Goal: Check status

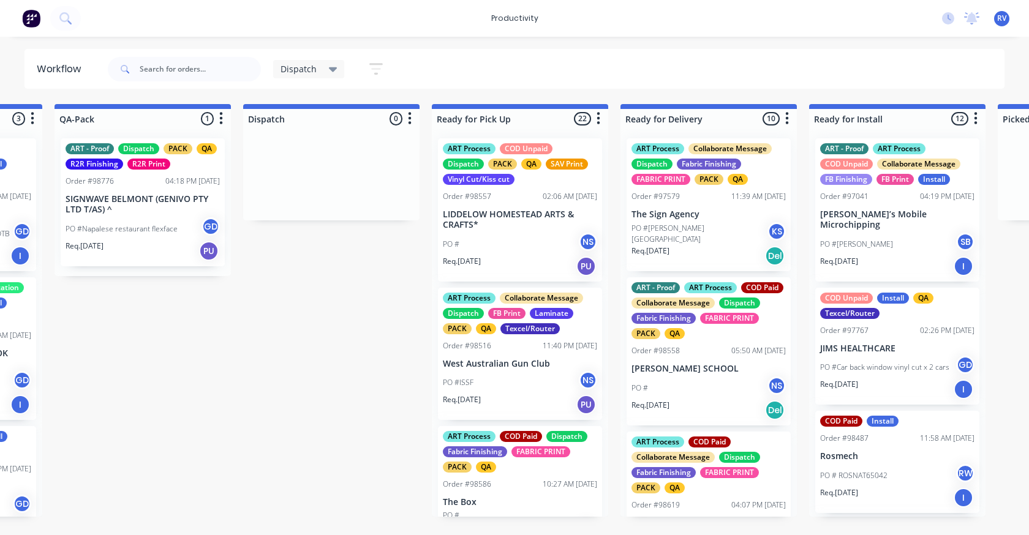
scroll to position [4041, 0]
click at [160, 66] on input "text" at bounding box center [200, 69] width 121 height 24
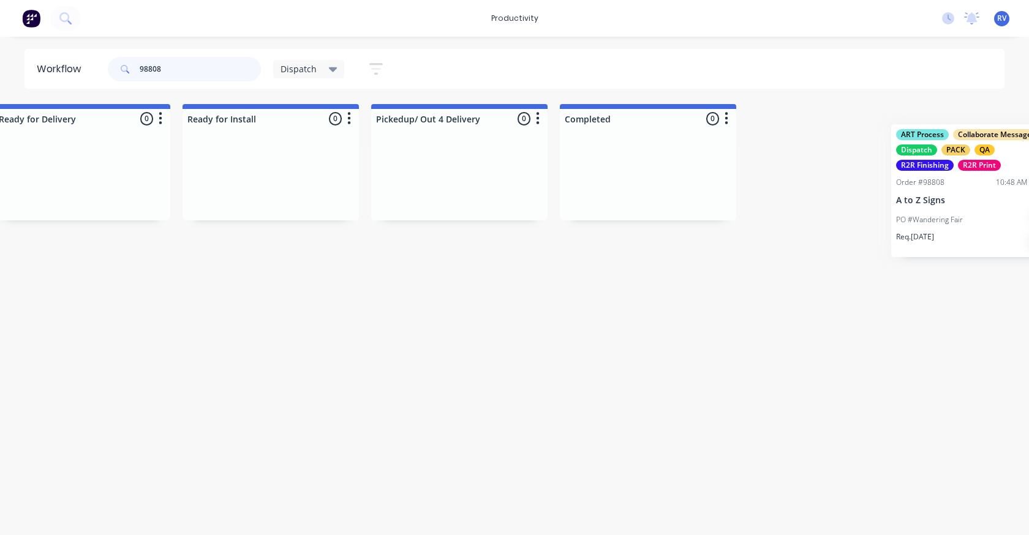
scroll to position [0, 1383]
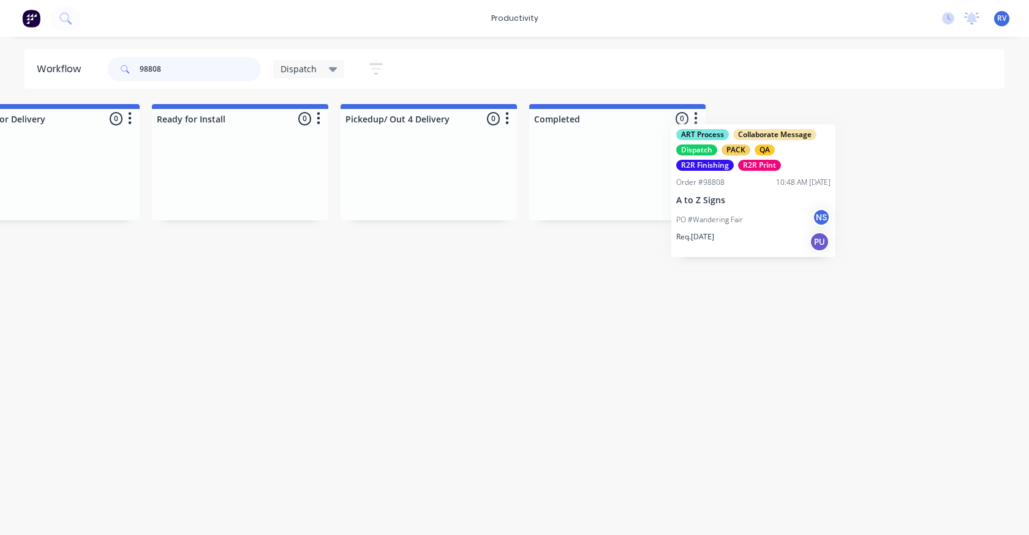
drag, startPoint x: 372, startPoint y: 216, endPoint x: 604, endPoint y: 218, distance: 231.4
click at [605, 218] on div "Submitted 0 Sort By Created date Required date Order number Customer name Most …" at bounding box center [960, 192] width 4705 height 177
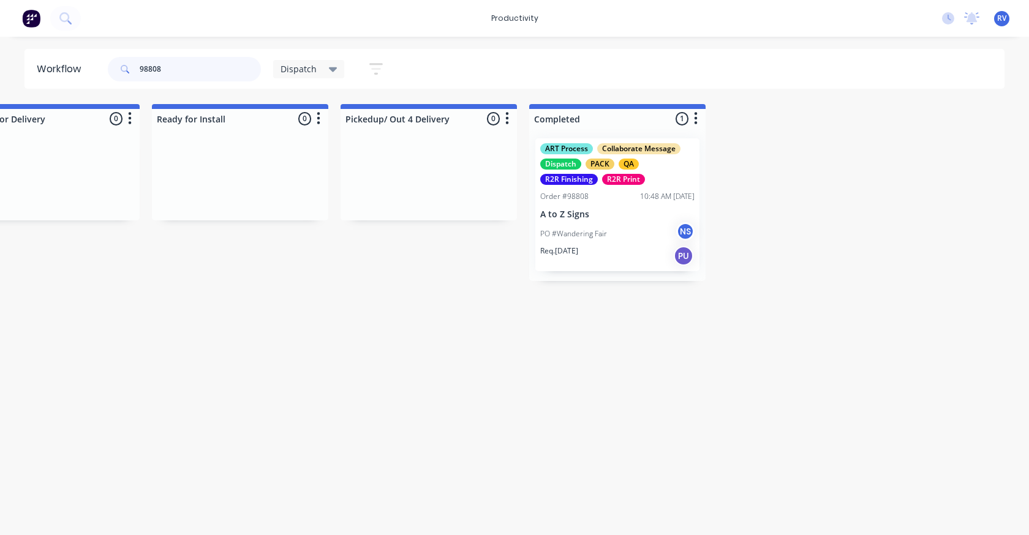
type input "98808"
click at [288, 69] on span "Dispatch" at bounding box center [298, 68] width 36 height 13
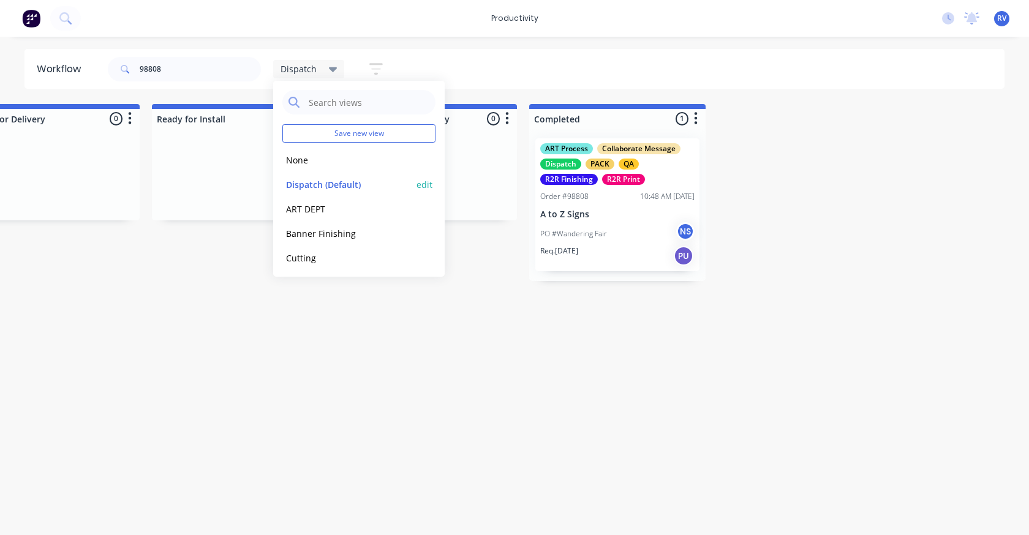
click at [328, 182] on button "Dispatch (Default)" at bounding box center [347, 185] width 130 height 14
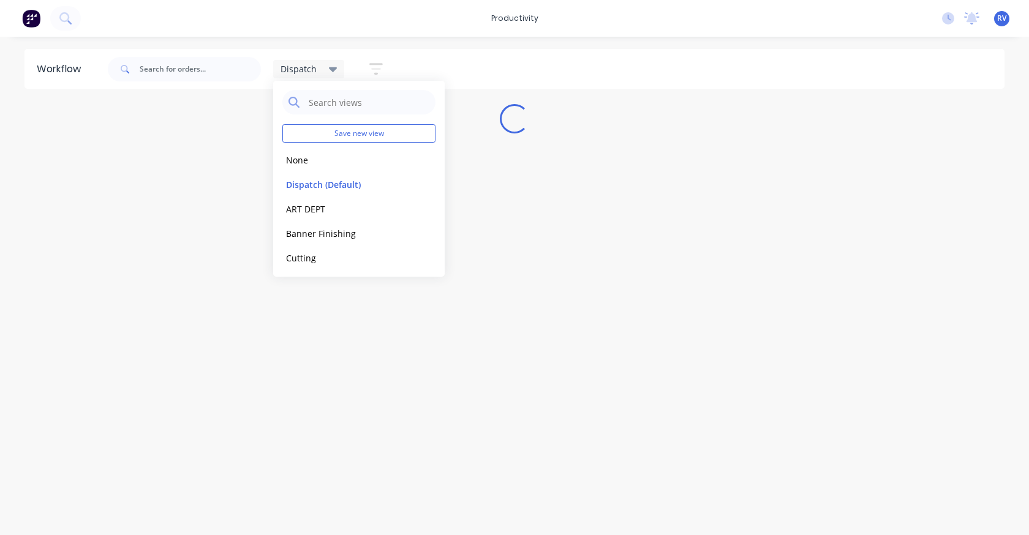
scroll to position [0, 0]
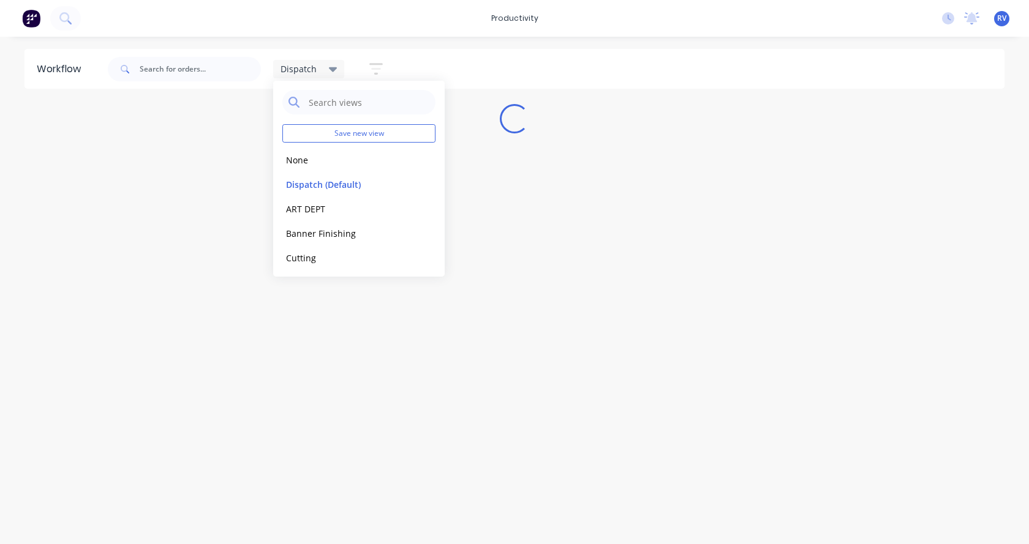
click at [224, 366] on div "Workflow Dispatch Save new view None edit Dispatch (Default) edit ART DEPT edit…" at bounding box center [514, 284] width 1029 height 471
click at [241, 459] on div "Workflow Dispatch Save new view None edit Dispatch (Default) edit ART DEPT edit…" at bounding box center [514, 284] width 1029 height 471
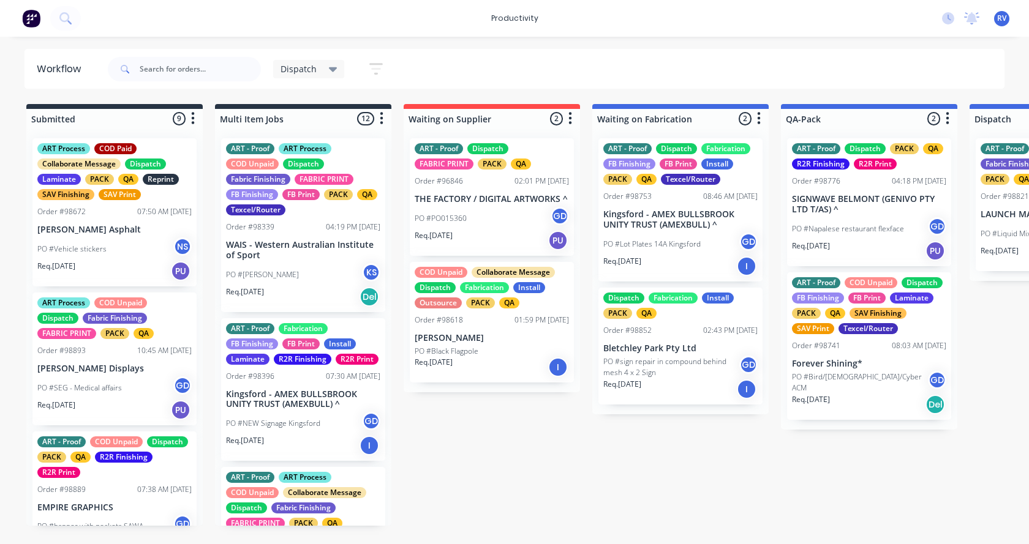
click at [350, 190] on div "PACK" at bounding box center [338, 194] width 29 height 11
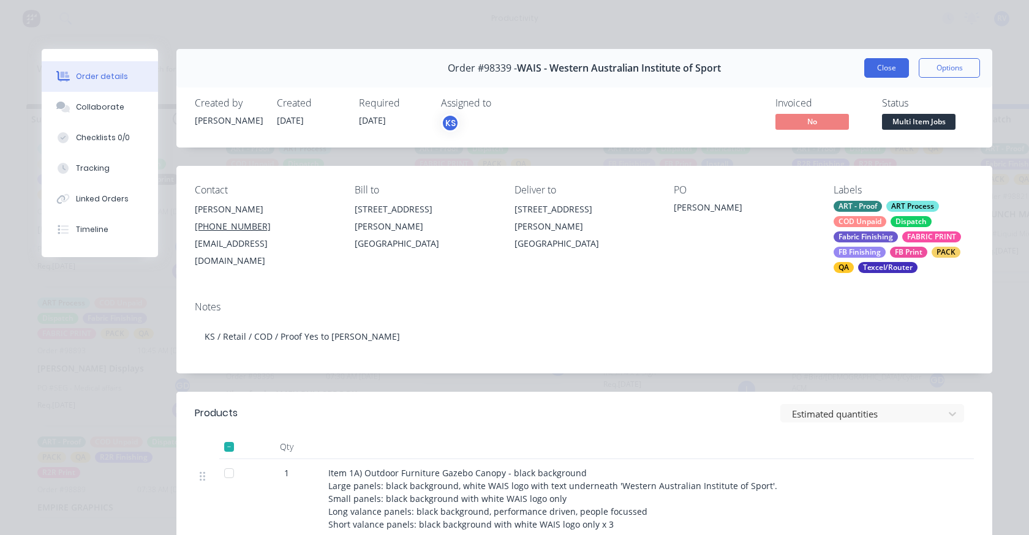
click at [873, 68] on button "Close" at bounding box center [886, 68] width 45 height 20
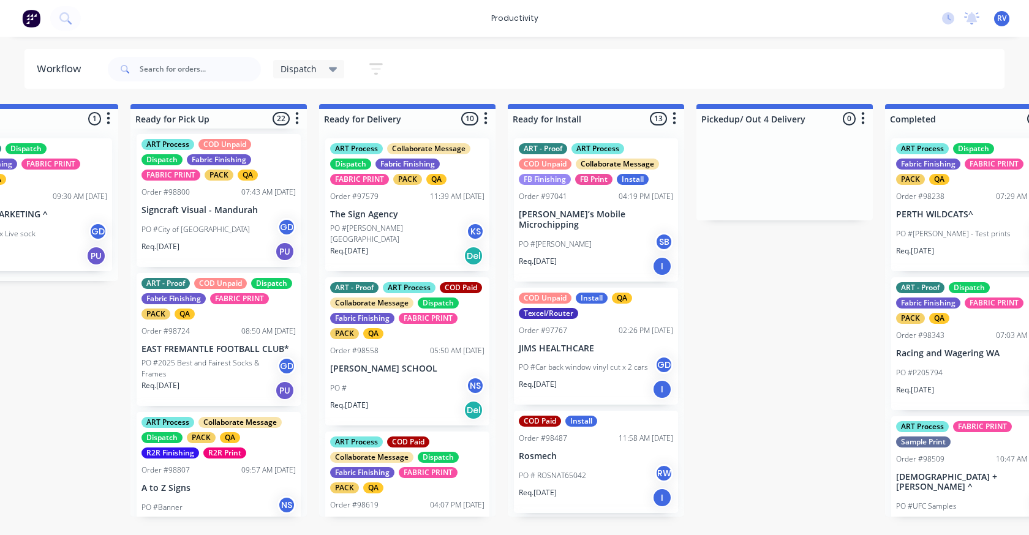
scroll to position [1776, 0]
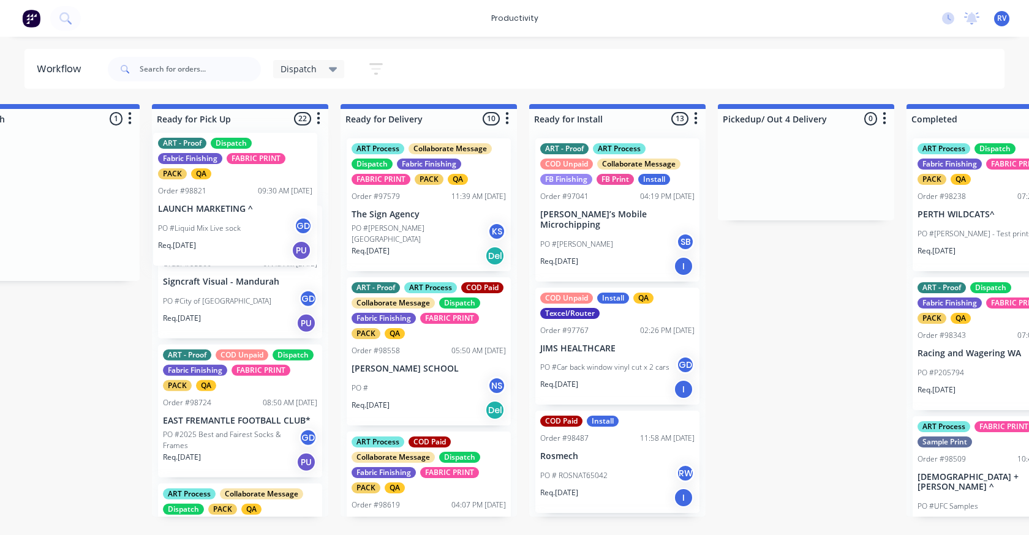
drag, startPoint x: 67, startPoint y: 195, endPoint x: 238, endPoint y: 178, distance: 171.1
